Goal: Task Accomplishment & Management: Use online tool/utility

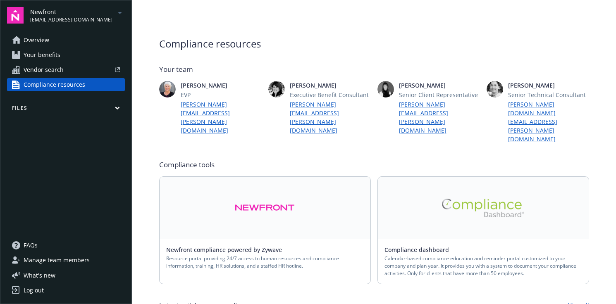
scroll to position [73, 0]
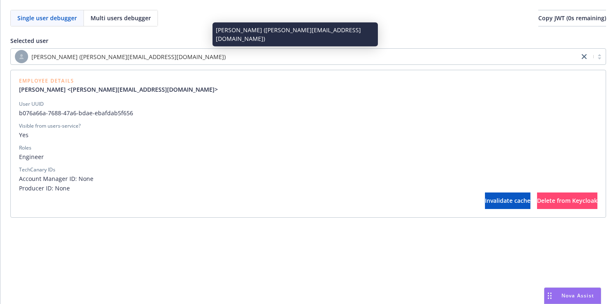
click at [88, 57] on span "[PERSON_NAME] ([PERSON_NAME][EMAIL_ADDRESS][DOMAIN_NAME])" at bounding box center [128, 56] width 194 height 9
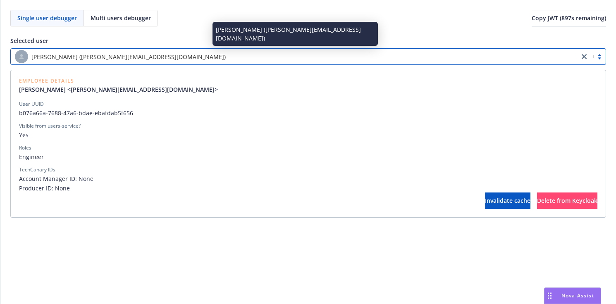
click at [88, 57] on span "[PERSON_NAME] ([PERSON_NAME][EMAIL_ADDRESS][DOMAIN_NAME])" at bounding box center [128, 56] width 194 height 9
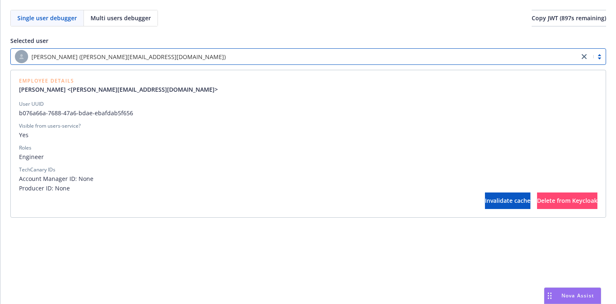
click at [584, 51] on div "[PERSON_NAME] ([PERSON_NAME][EMAIL_ADDRESS][DOMAIN_NAME])" at bounding box center [307, 56] width 595 height 17
click at [583, 55] on icon "close" at bounding box center [583, 56] width 5 height 5
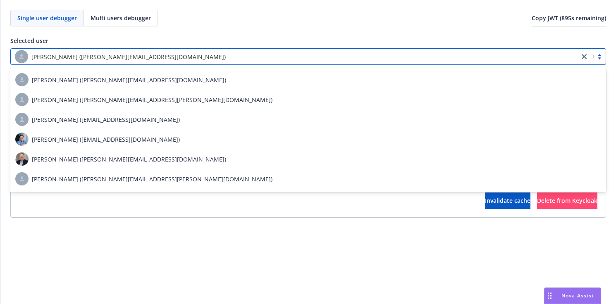
scroll to position [38820, 0]
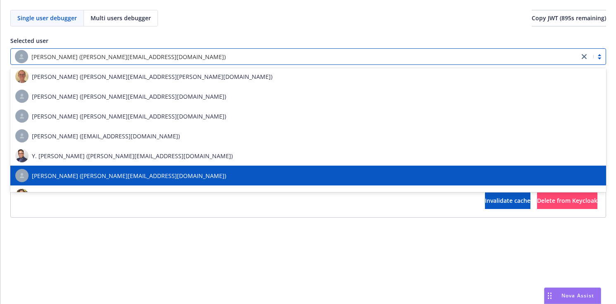
paste input "21b6b485-a243-4ec0-ab47-6271aee62440"
type input "21b6b485-a243-4ec0-ab47-6271aee62440"
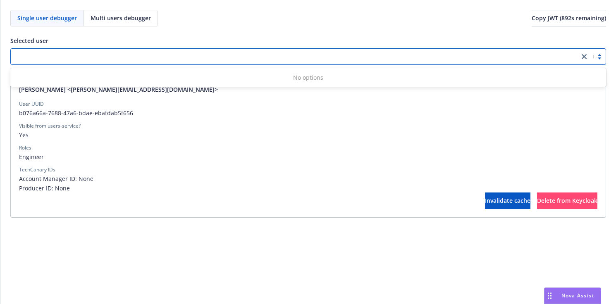
click at [143, 55] on div at bounding box center [295, 56] width 568 height 13
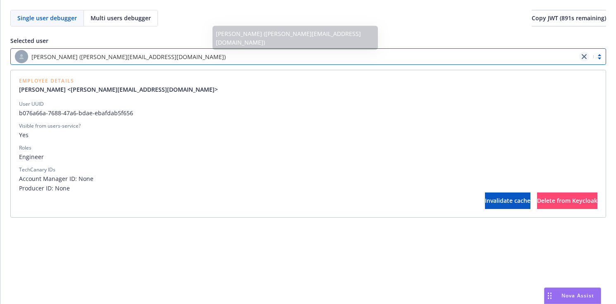
click at [585, 57] on icon "close" at bounding box center [583, 56] width 5 height 5
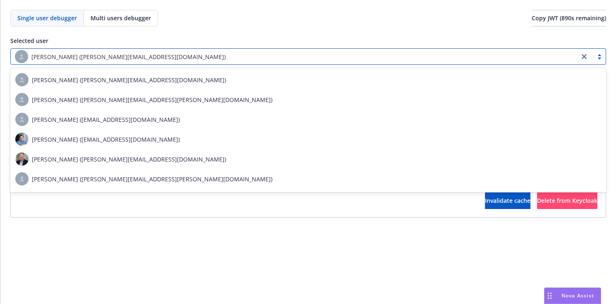
scroll to position [38820, 0]
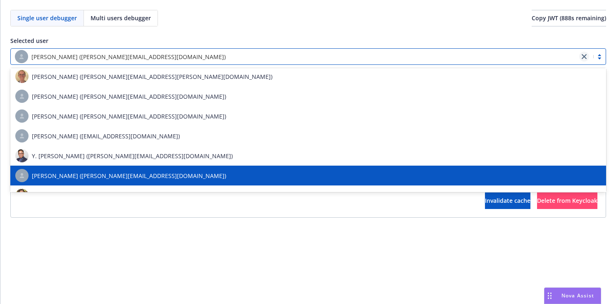
click at [584, 58] on icon "close" at bounding box center [583, 56] width 5 height 5
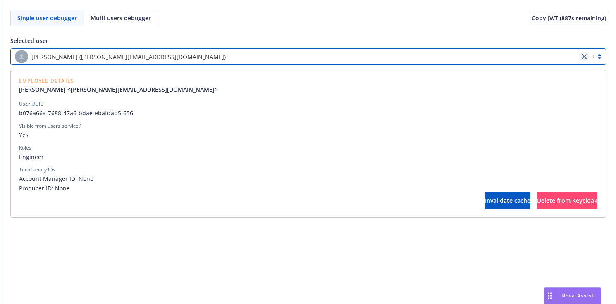
click at [585, 54] on icon "close" at bounding box center [583, 56] width 5 height 5
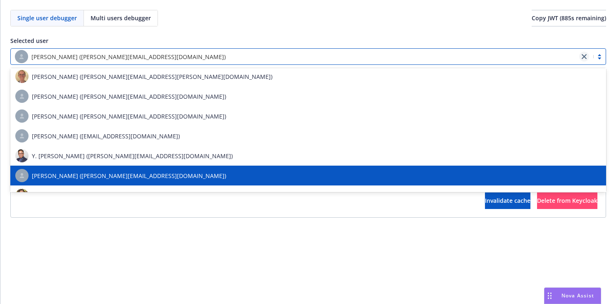
click at [583, 57] on icon "close" at bounding box center [583, 56] width 5 height 5
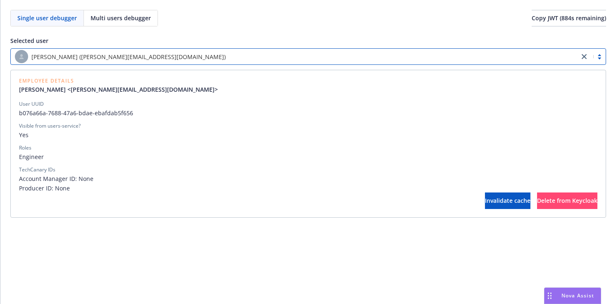
click at [583, 57] on icon "close" at bounding box center [583, 56] width 5 height 5
click at [240, 57] on div "[PERSON_NAME] ([PERSON_NAME][EMAIL_ADDRESS][DOMAIN_NAME])" at bounding box center [295, 56] width 560 height 13
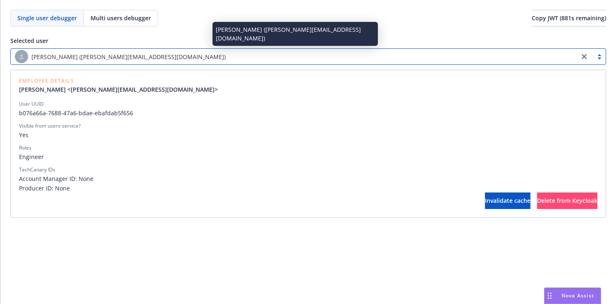
click at [240, 57] on div "[PERSON_NAME] ([PERSON_NAME][EMAIL_ADDRESS][DOMAIN_NAME])" at bounding box center [295, 56] width 560 height 13
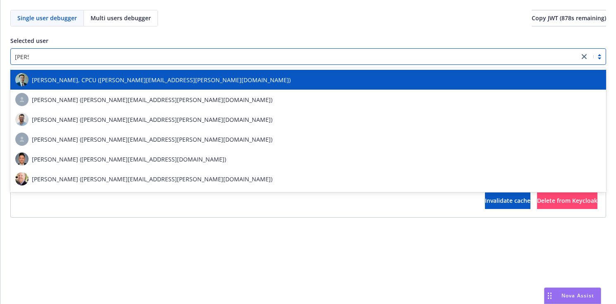
type input "[PERSON_NAME]"
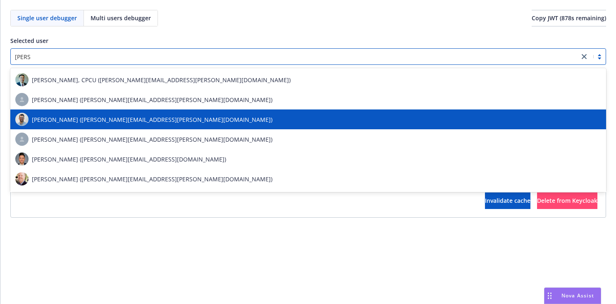
click at [58, 117] on span "[PERSON_NAME] ([PERSON_NAME][EMAIL_ADDRESS][PERSON_NAME][DOMAIN_NAME])" at bounding box center [152, 119] width 240 height 9
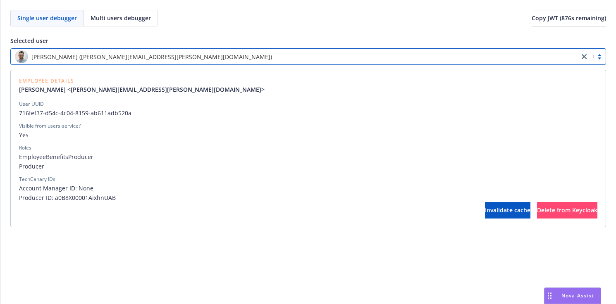
click at [33, 114] on span "716fef37-d54c-4c04-8159-ab611adb520a" at bounding box center [308, 113] width 578 height 9
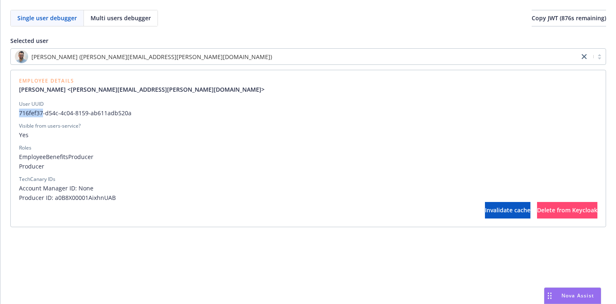
click at [33, 114] on span "716fef37-d54c-4c04-8159-ab611adb520a" at bounding box center [308, 113] width 578 height 9
copy span "716fef37-d54c-4c04-8159-ab611adb520a"
